Goal: Task Accomplishment & Management: Use online tool/utility

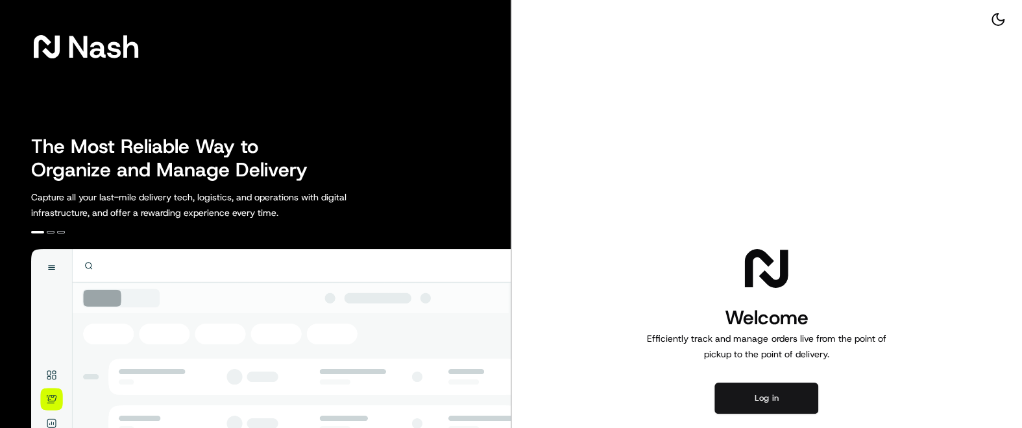
click at [759, 402] on button "Log in" at bounding box center [766, 398] width 104 height 31
